Goal: Transaction & Acquisition: Book appointment/travel/reservation

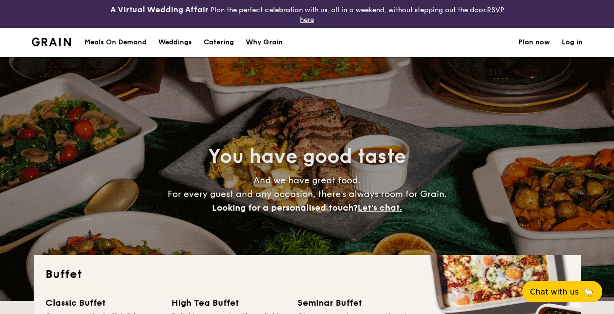
select select
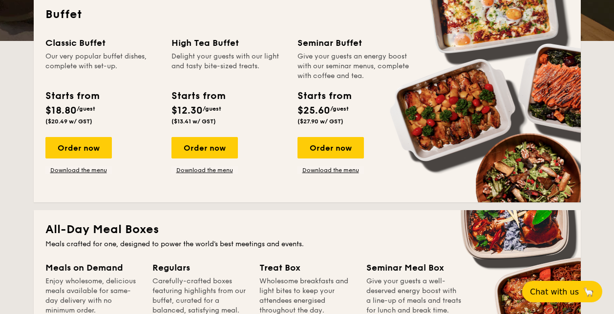
scroll to position [342, 0]
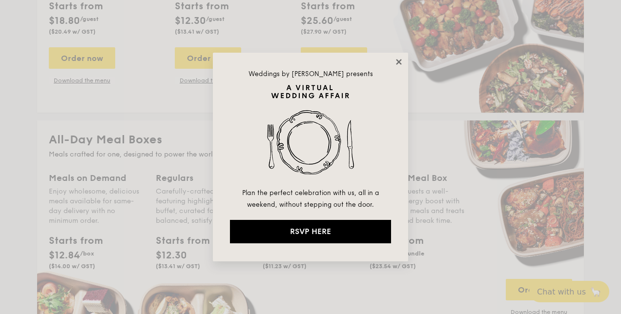
click at [400, 62] on icon at bounding box center [398, 61] width 5 height 5
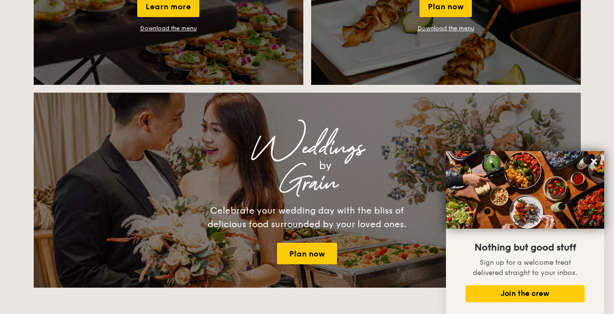
scroll to position [1074, 0]
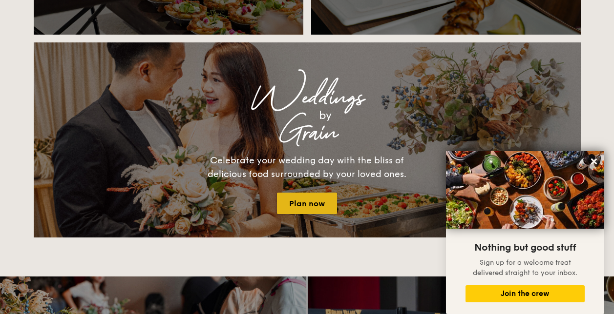
click at [308, 206] on link "Plan now" at bounding box center [307, 203] width 60 height 21
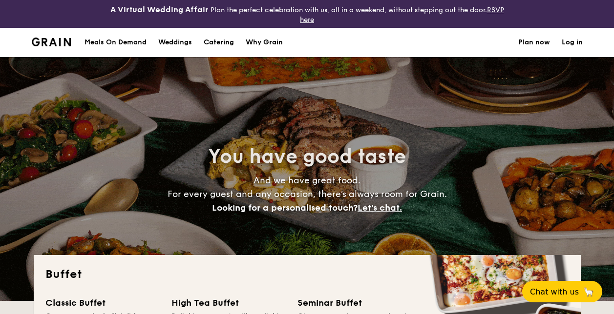
select select
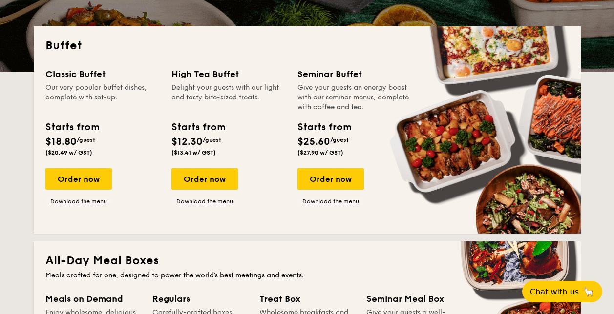
scroll to position [244, 0]
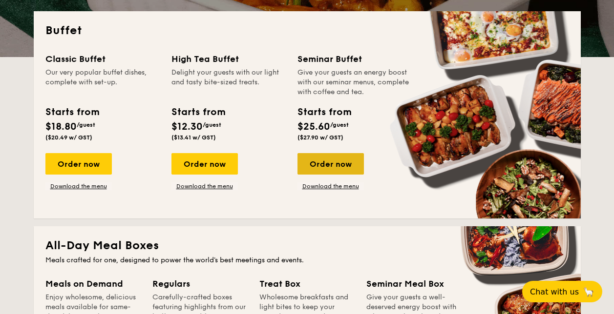
click at [328, 165] on div "Order now" at bounding box center [330, 163] width 66 height 21
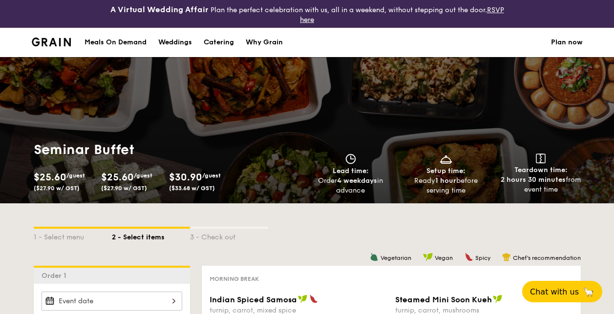
select select
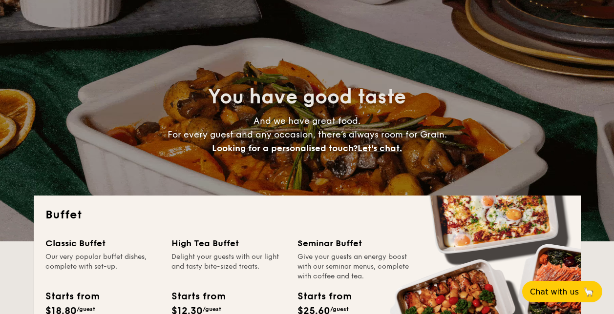
scroll to position [77, 0]
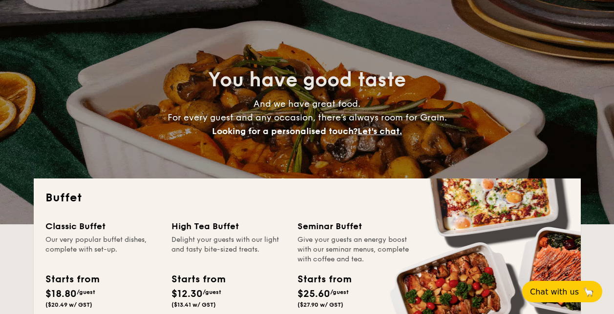
click at [271, 104] on span "And we have great food. For every guest and any occasion, there’s always room f…" at bounding box center [306, 118] width 279 height 38
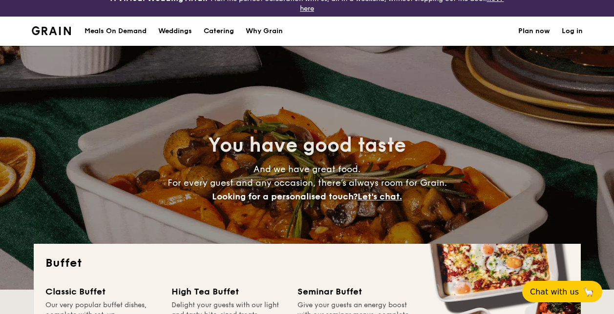
scroll to position [0, 0]
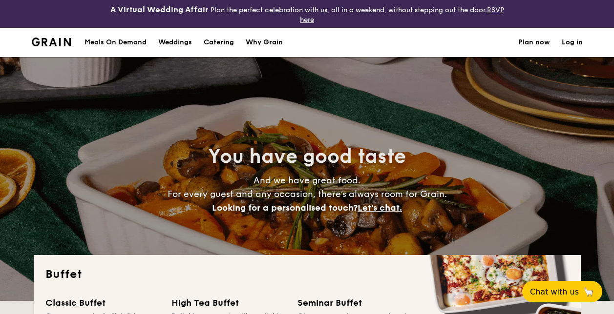
click at [53, 42] on img at bounding box center [52, 42] width 40 height 9
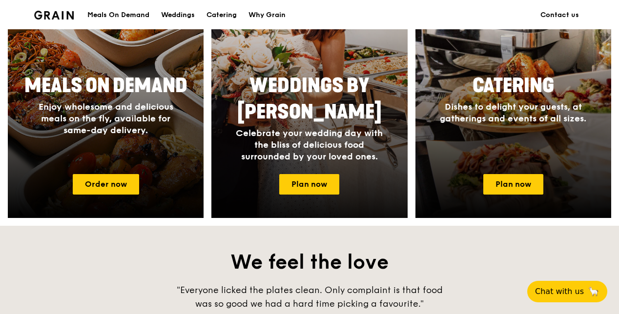
scroll to position [488, 0]
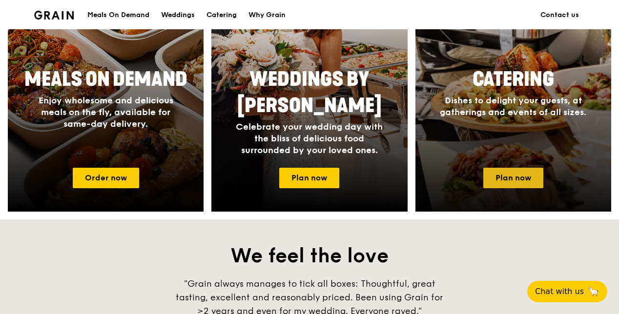
click at [513, 185] on link "Plan now" at bounding box center [513, 178] width 60 height 21
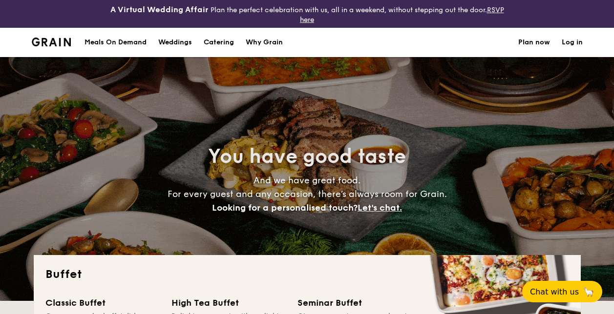
select select
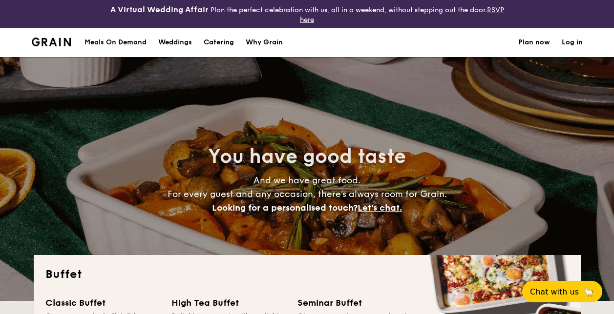
click at [46, 43] on img at bounding box center [52, 42] width 40 height 9
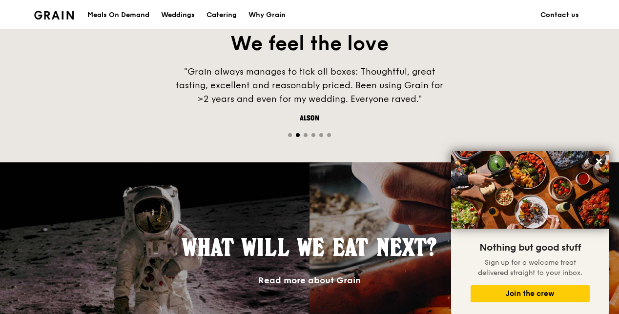
scroll to position [673, 0]
